Goal: Task Accomplishment & Management: Complete application form

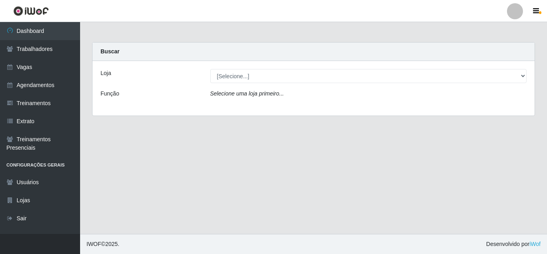
click at [513, 16] on div at bounding box center [515, 11] width 16 height 16
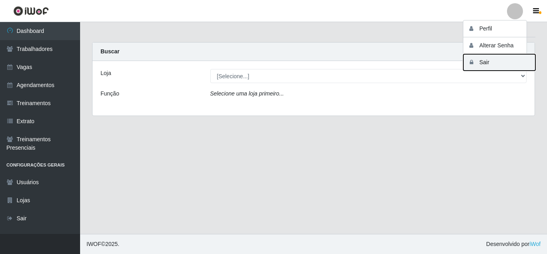
click at [496, 57] on button "Sair" at bounding box center [500, 62] width 72 height 16
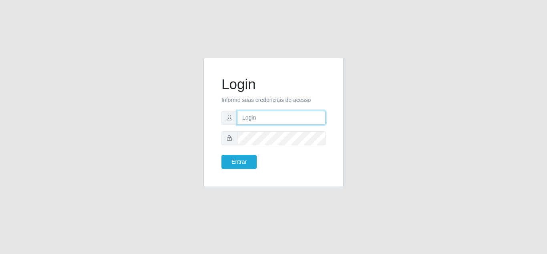
click at [256, 117] on input "text" at bounding box center [281, 118] width 89 height 14
type input "[EMAIL_ADDRESS][DOMAIN_NAME]"
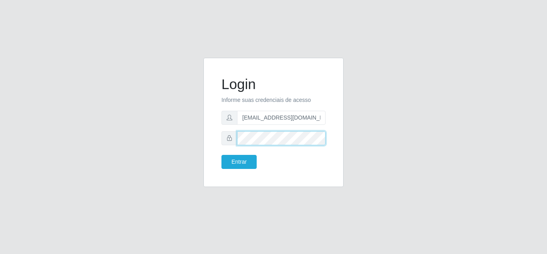
click at [222, 155] on button "Entrar" at bounding box center [239, 162] width 35 height 14
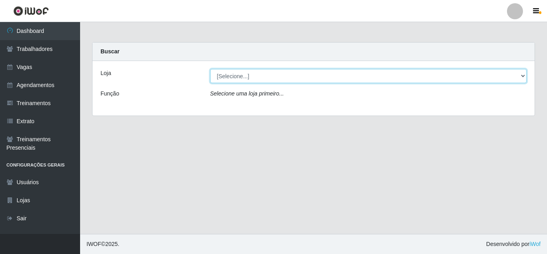
click at [279, 75] on select "[Selecione...] Rede Compras - CD Logistica Rede Compras Supermercados - LOJA 1 …" at bounding box center [368, 76] width 317 height 14
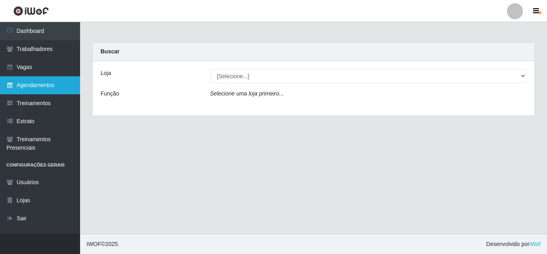
click at [35, 84] on link "Agendamentos" at bounding box center [40, 85] width 80 height 18
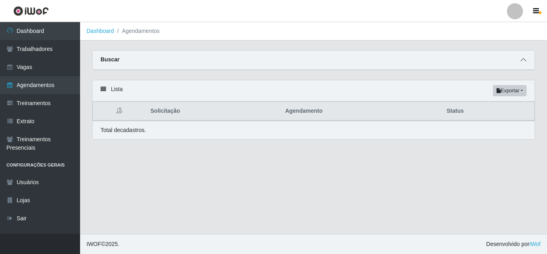
click at [523, 64] on span at bounding box center [524, 59] width 10 height 9
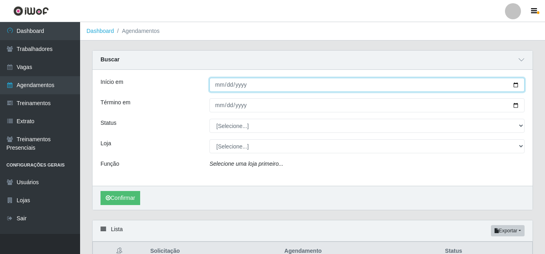
click at [217, 80] on input "Início em" at bounding box center [367, 85] width 315 height 14
type input "[DATE]"
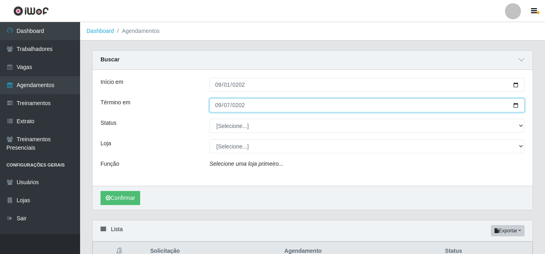
type input "[DATE]"
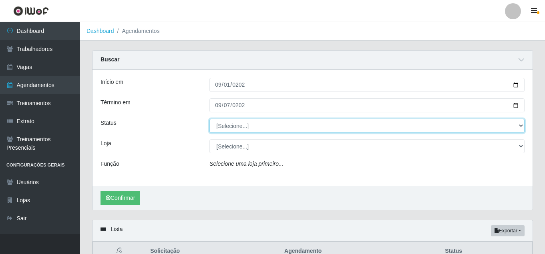
click at [230, 127] on select "[Selecione...] AGENDADO AGUARDANDO LIBERAR EM ANDAMENTO EM REVISÃO FINALIZADO C…" at bounding box center [367, 126] width 315 height 14
select select "FINALIZADO"
click at [210, 119] on select "[Selecione...] AGENDADO AGUARDANDO LIBERAR EM ANDAMENTO EM REVISÃO FINALIZADO C…" at bounding box center [367, 126] width 315 height 14
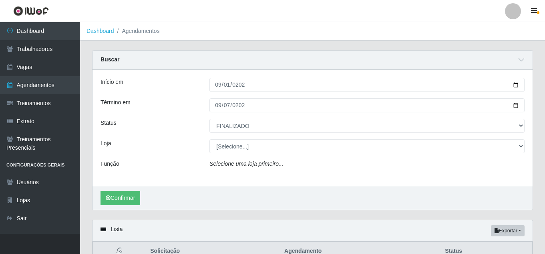
click at [170, 159] on div "Início em [DATE] Término em [DATE] Status [Selecione...] AGENDADO AGUARDANDO LI…" at bounding box center [313, 128] width 440 height 116
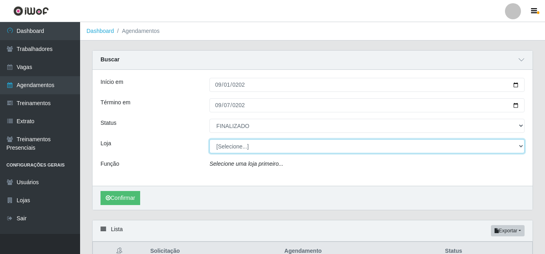
click at [215, 149] on select "[Selecione...] Rede Compras - CD Logistica Rede Compras Supermercados - LOJA 1 …" at bounding box center [367, 146] width 315 height 14
select select "161"
click at [210, 139] on select "[Selecione...] Rede Compras - CD Logistica Rede Compras Supermercados - LOJA 1 …" at bounding box center [367, 146] width 315 height 14
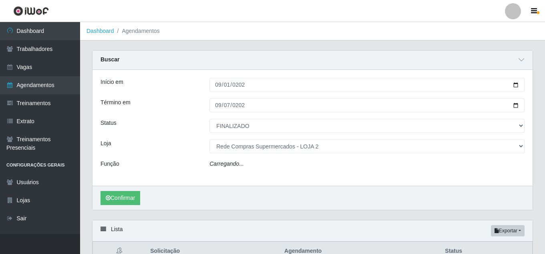
click at [166, 173] on div "Início em [DATE] Término em [DATE] Status [Selecione...] AGENDADO AGUARDANDO LI…" at bounding box center [313, 128] width 440 height 116
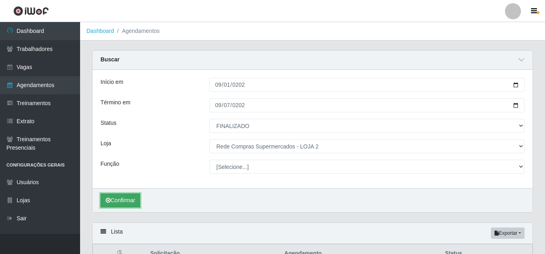
click at [107, 200] on icon "submit" at bounding box center [108, 200] width 5 height 6
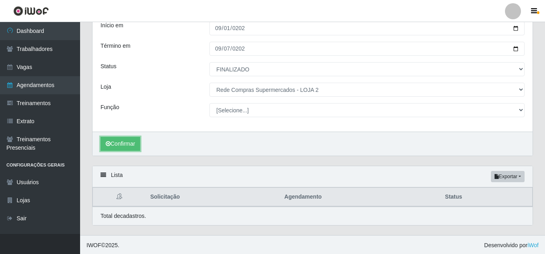
scroll to position [58, 0]
click at [123, 145] on button "Confirmar" at bounding box center [121, 142] width 40 height 14
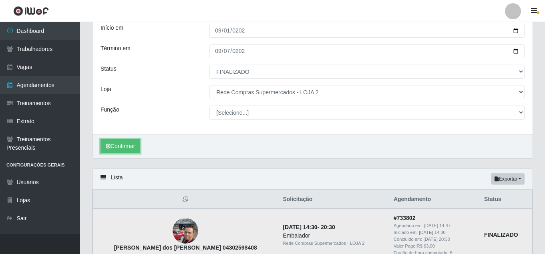
scroll to position [120, 0]
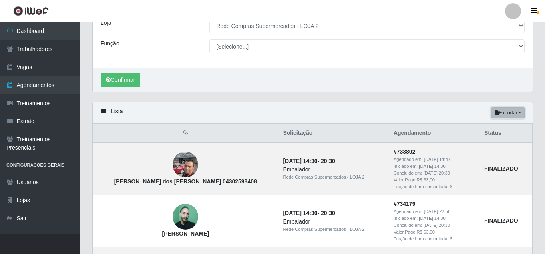
click at [511, 116] on button "Exportar" at bounding box center [508, 112] width 34 height 11
click at [488, 143] on button "Excel" at bounding box center [493, 144] width 63 height 16
